Goal: Transaction & Acquisition: Download file/media

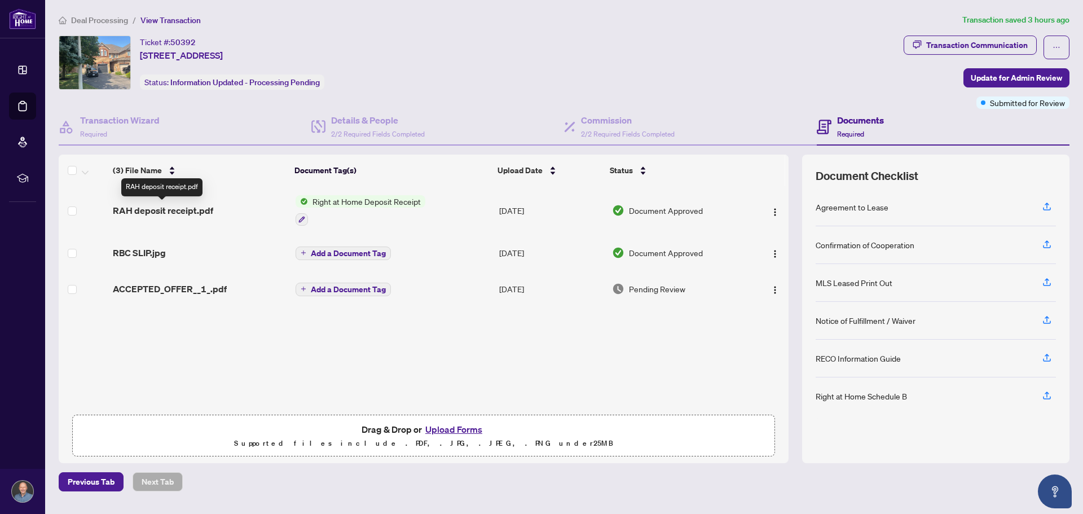
click at [175, 208] on span "RAH deposit receipt.pdf" at bounding box center [163, 211] width 100 height 14
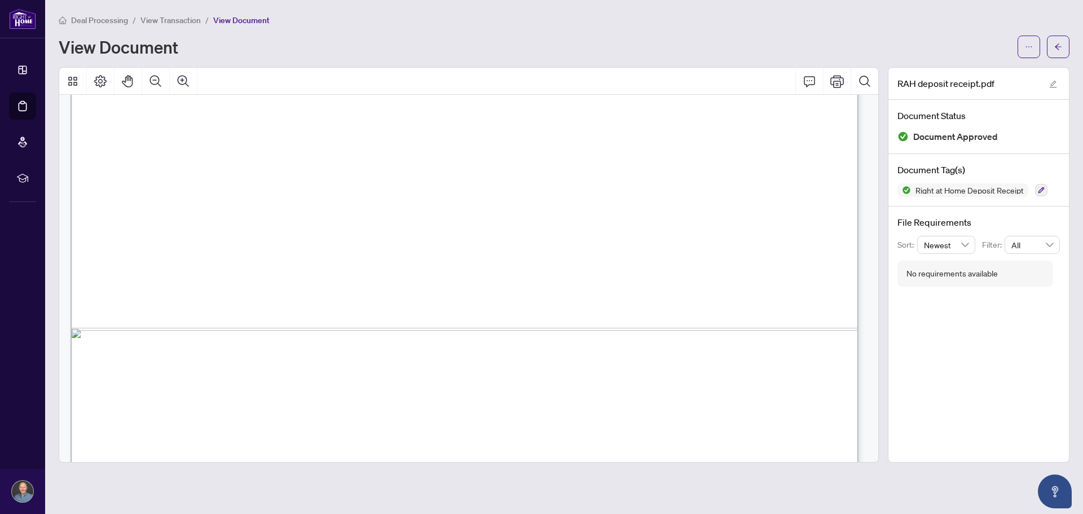
scroll to position [675, 0]
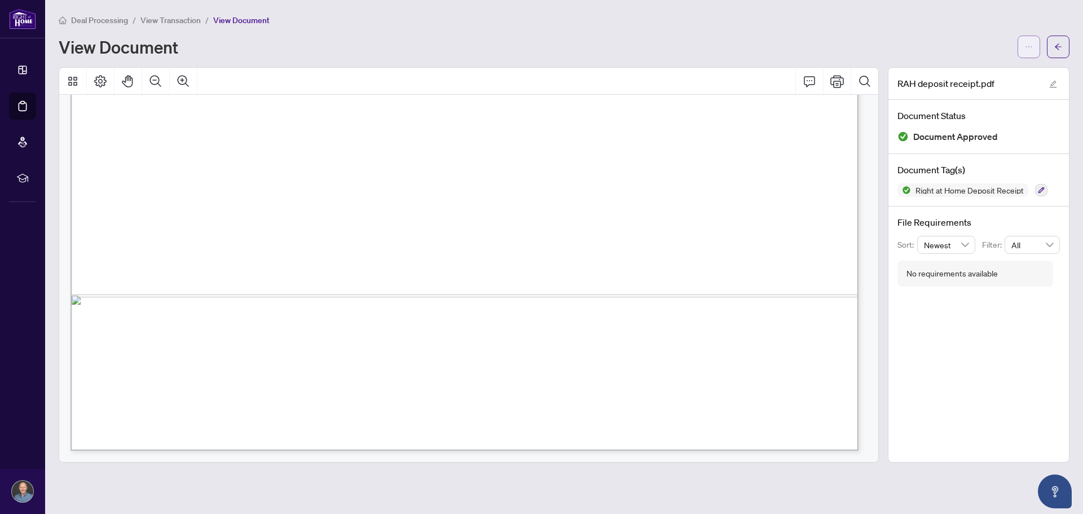
click at [1029, 43] on icon "ellipsis" at bounding box center [1029, 47] width 8 height 8
click at [963, 70] on span "Download" at bounding box center [988, 71] width 86 height 12
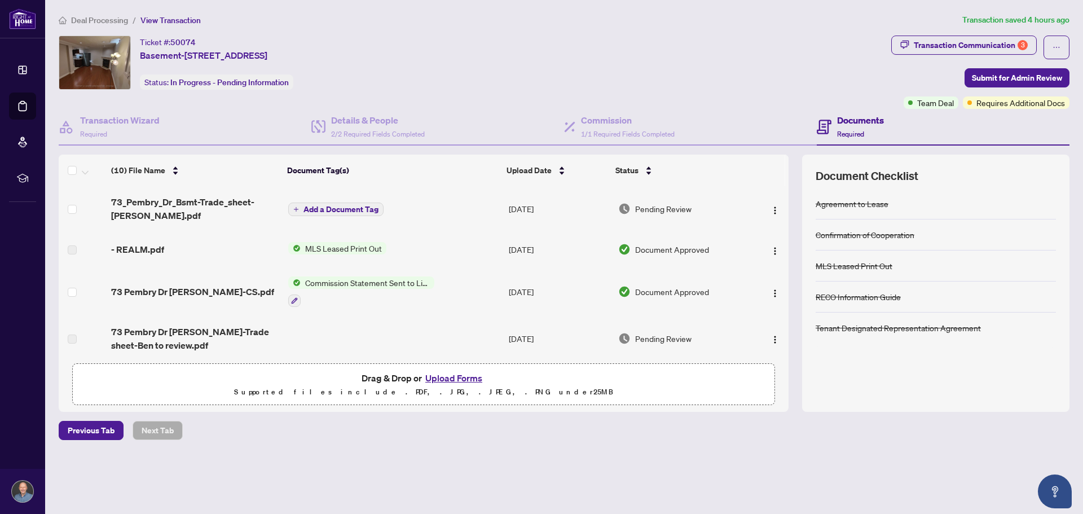
scroll to position [226, 0]
